Goal: Task Accomplishment & Management: Manage account settings

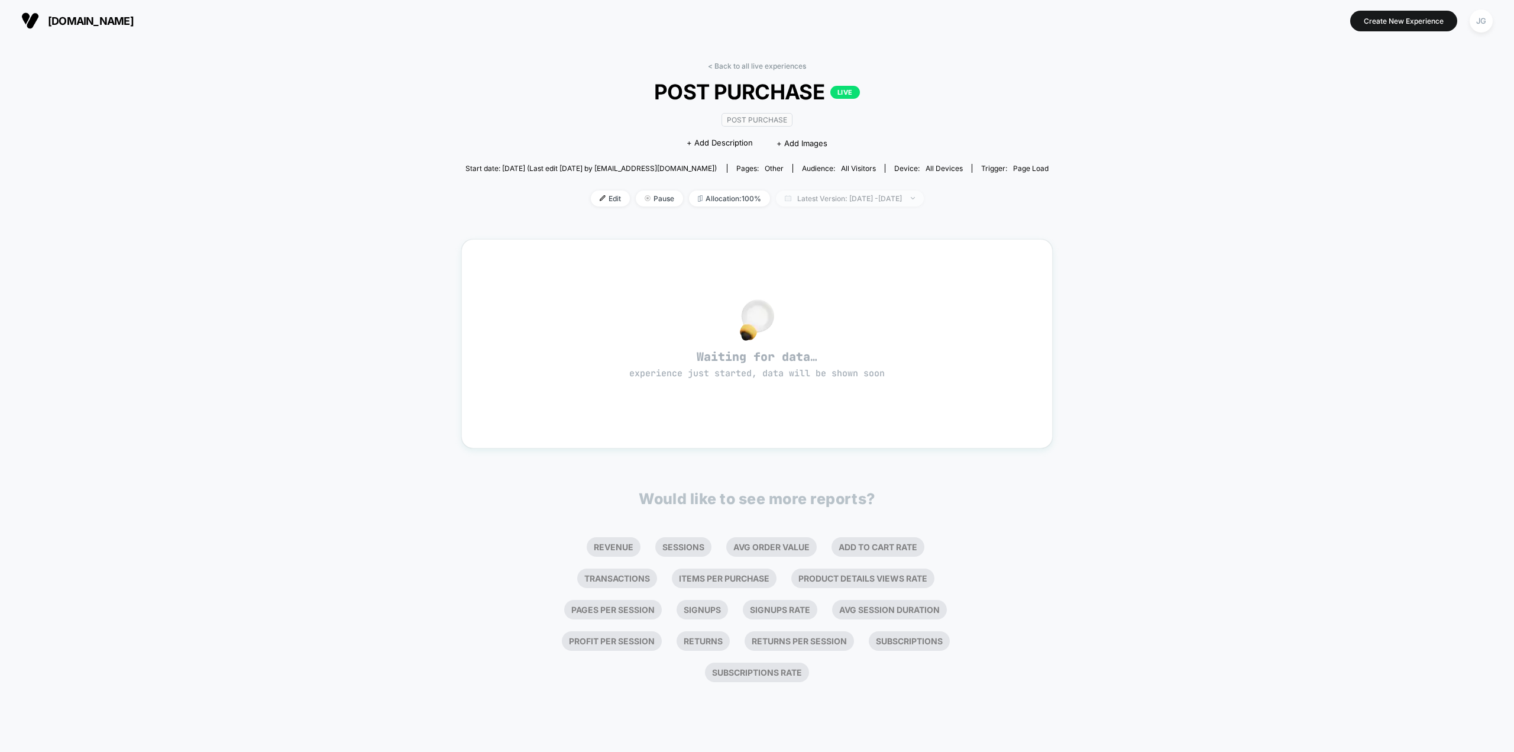
click at [823, 202] on span "Latest Version: Oct 3, 2025 - Oct 4, 2025" at bounding box center [850, 198] width 148 height 16
click at [429, 247] on div "< Back to all live experiences POST PURCHASE LIVE Post Purchase Click to edit e…" at bounding box center [757, 396] width 1514 height 710
click at [1494, 20] on button "JG" at bounding box center [1481, 21] width 30 height 24
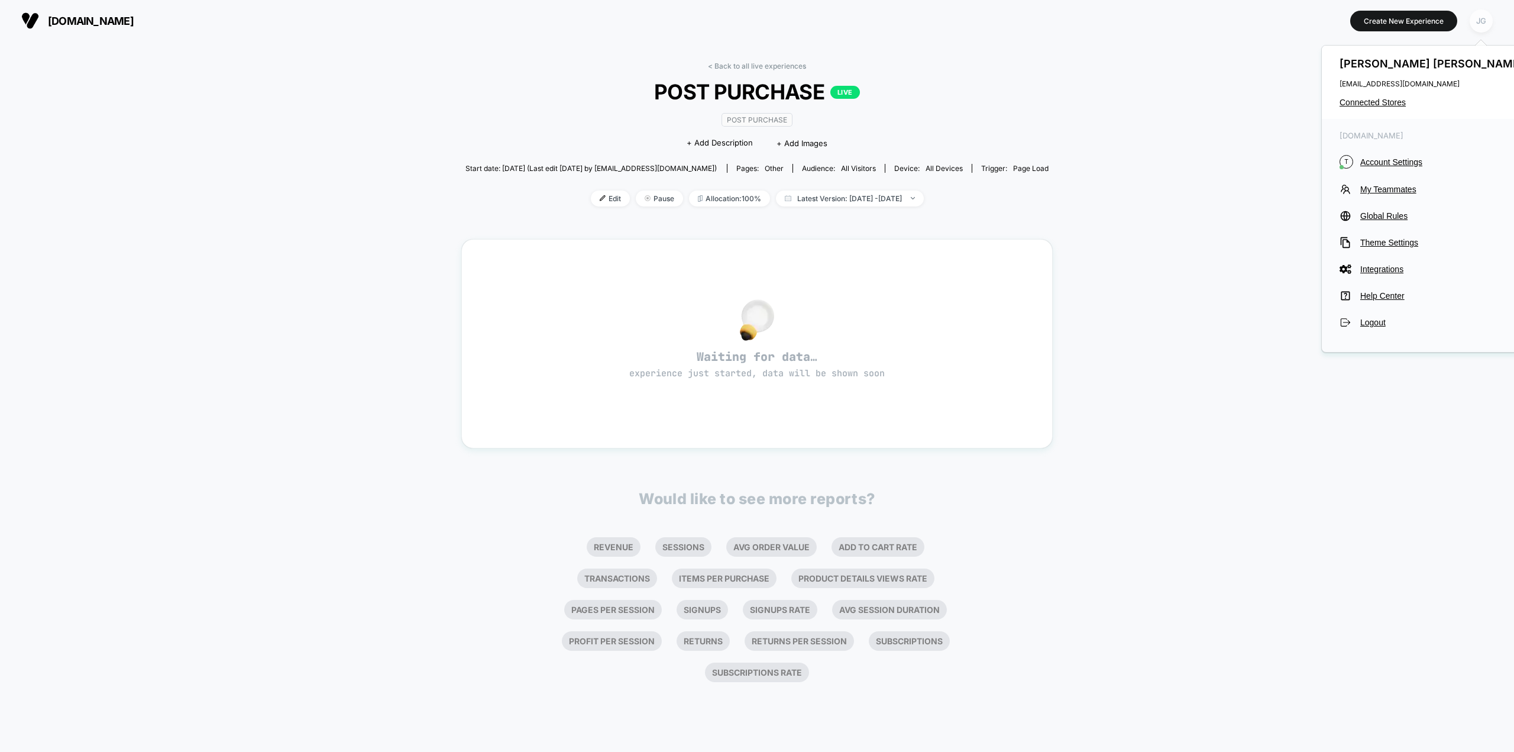
click at [1488, 20] on div "JG" at bounding box center [1481, 20] width 23 height 23
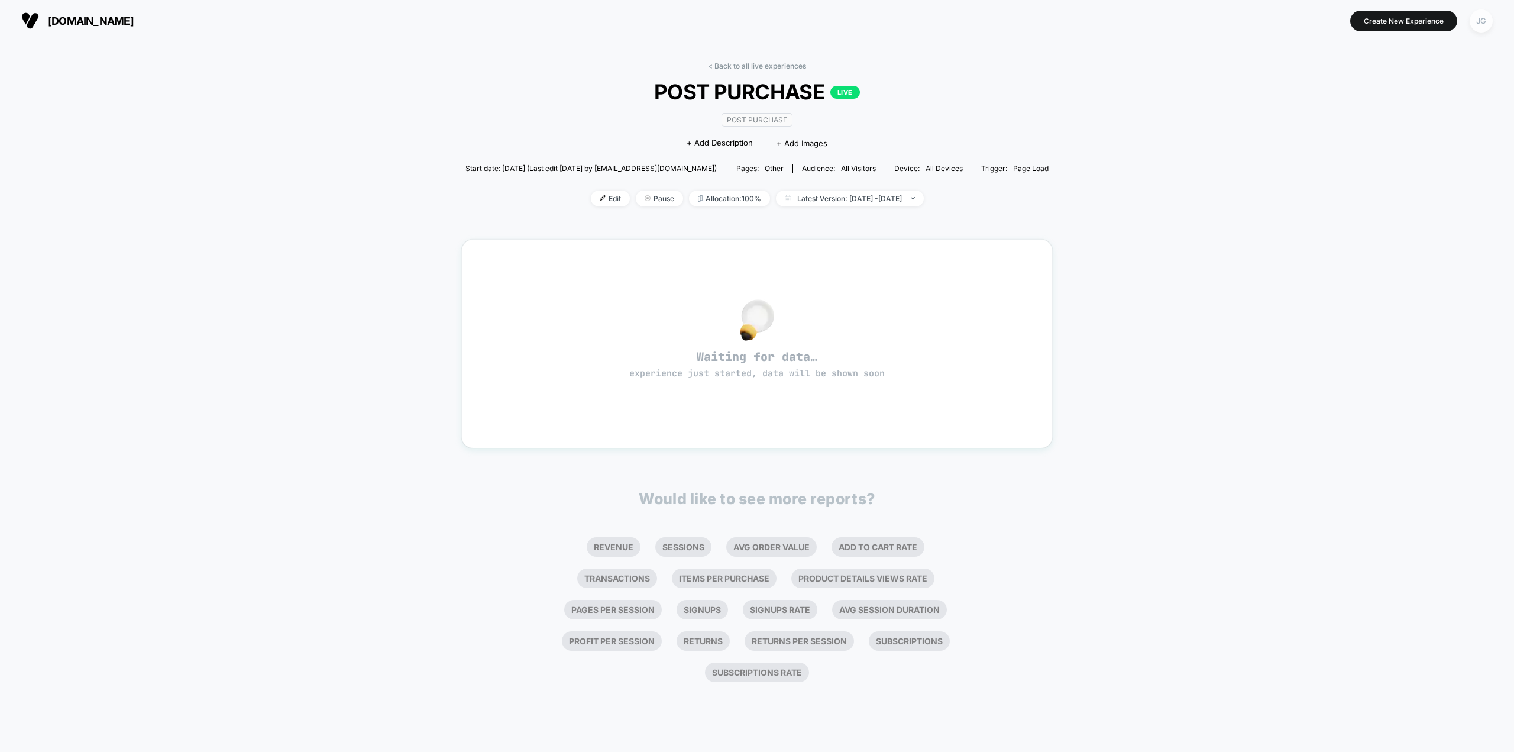
click at [1488, 20] on div "JG" at bounding box center [1481, 20] width 23 height 23
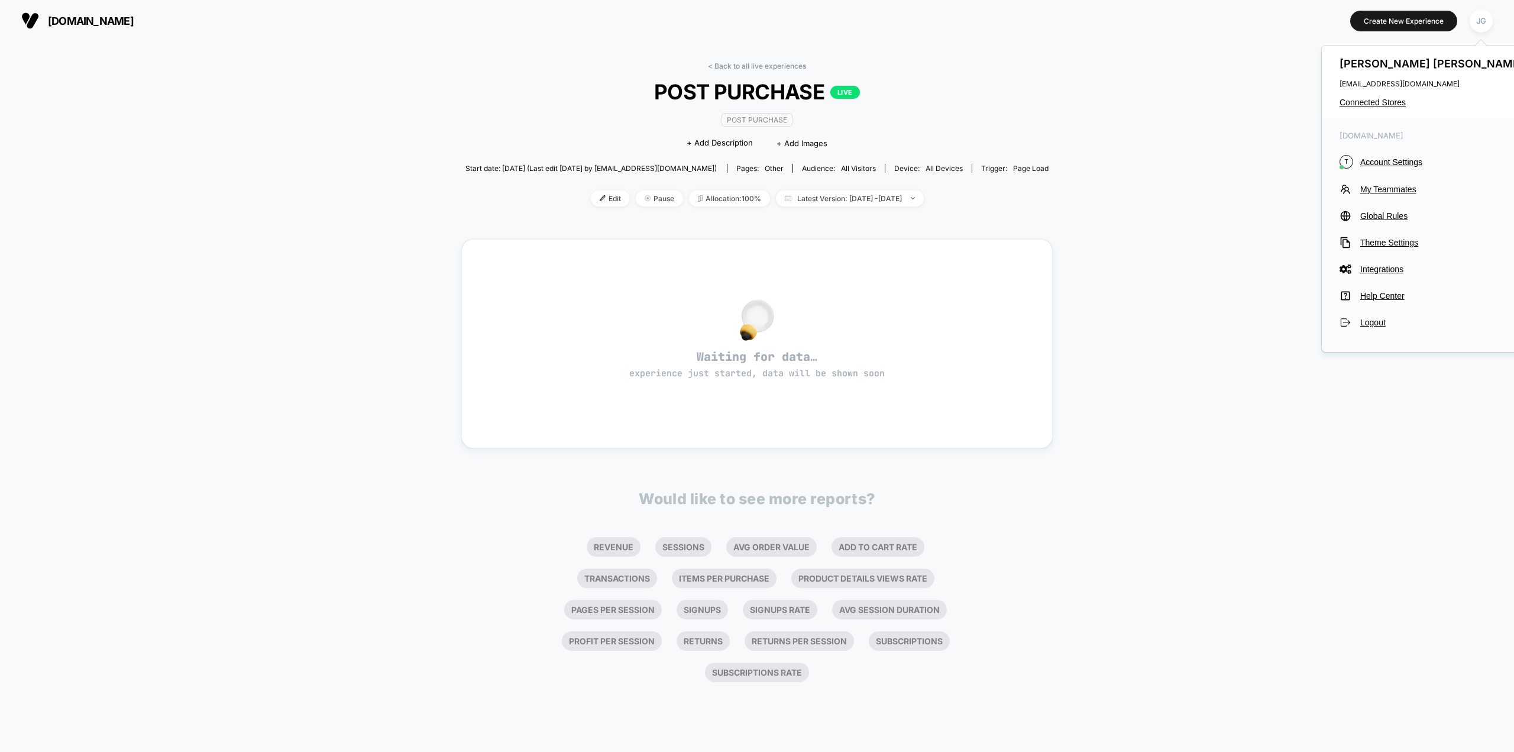
click at [313, 121] on div "< Back to all live experiences POST PURCHASE LIVE Post Purchase Click to edit e…" at bounding box center [757, 396] width 1514 height 710
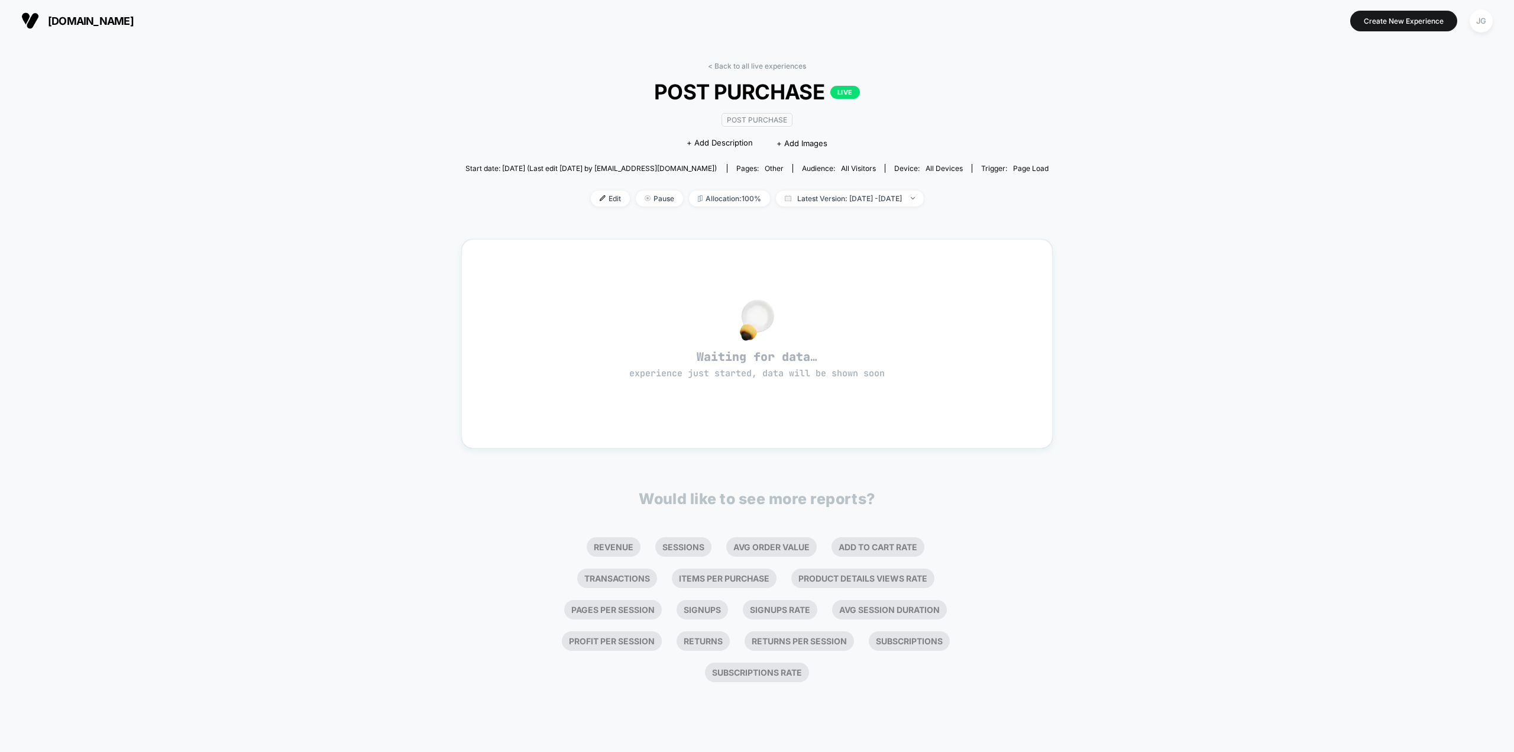
click at [26, 11] on section "[DOMAIN_NAME]" at bounding box center [261, 21] width 487 height 30
click at [1460, 20] on section "Create New Experience JG" at bounding box center [1253, 21] width 487 height 30
click at [1481, 19] on div "JG" at bounding box center [1481, 20] width 23 height 23
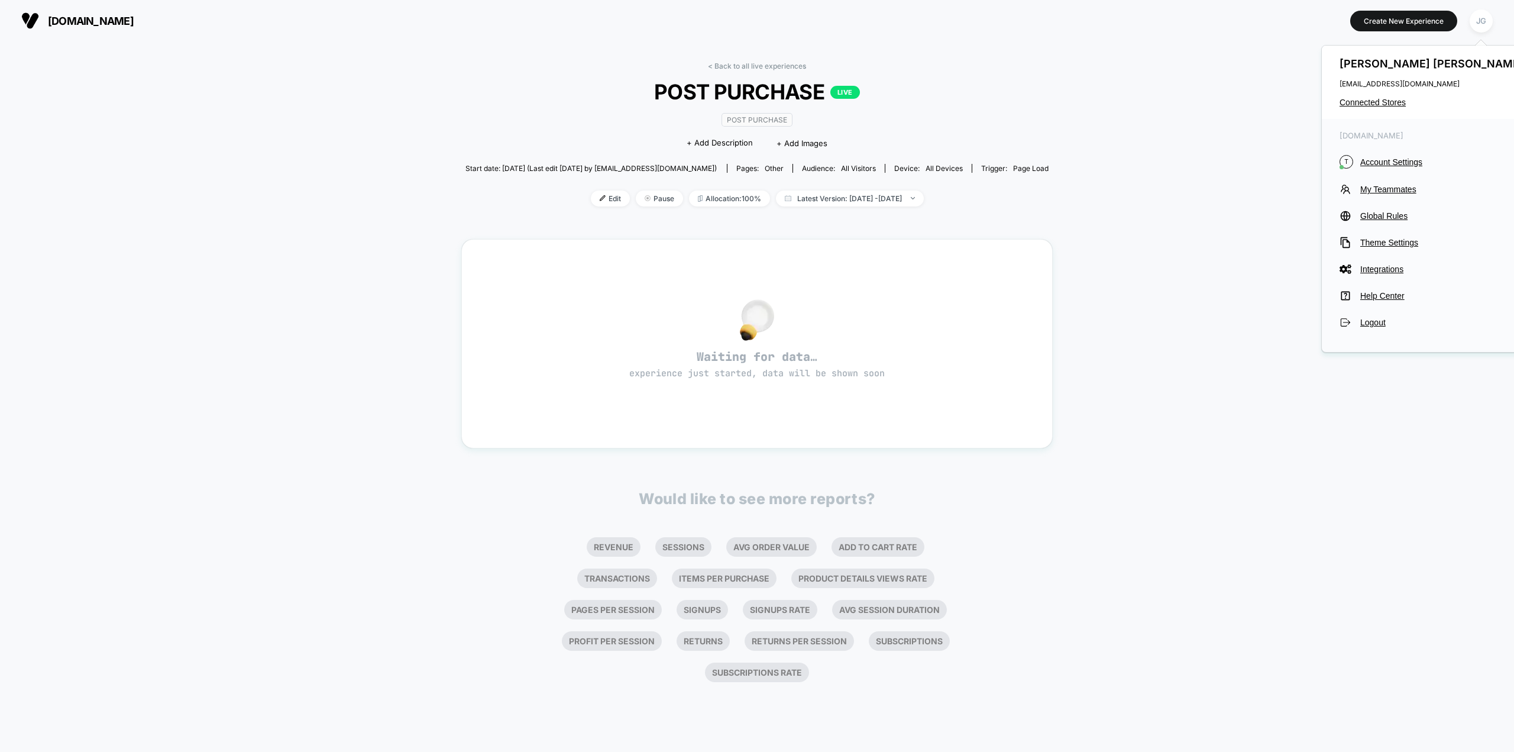
click at [1385, 319] on span "Logout" at bounding box center [1443, 322] width 166 height 9
